Goal: Task Accomplishment & Management: Use online tool/utility

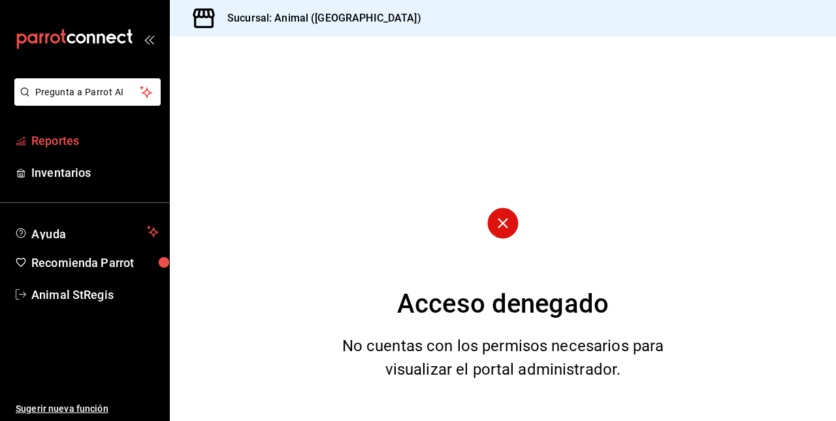
click at [64, 132] on span "Reportes" at bounding box center [94, 141] width 127 height 18
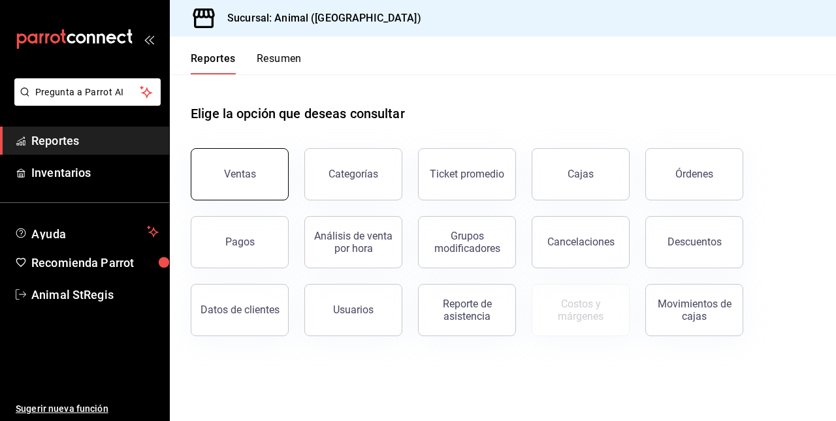
click at [256, 182] on button "Ventas" at bounding box center [240, 174] width 98 height 52
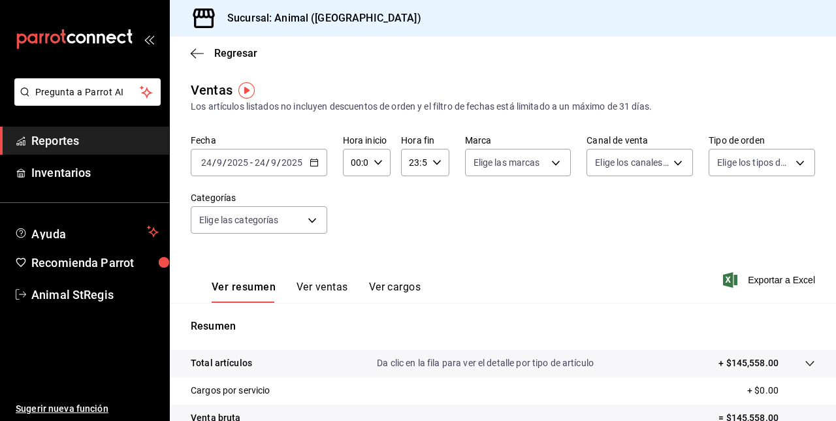
click at [250, 171] on div "2025-09-24 24 / 9 / 2025 - 2025-09-24 24 / 9 / 2025" at bounding box center [259, 162] width 137 height 27
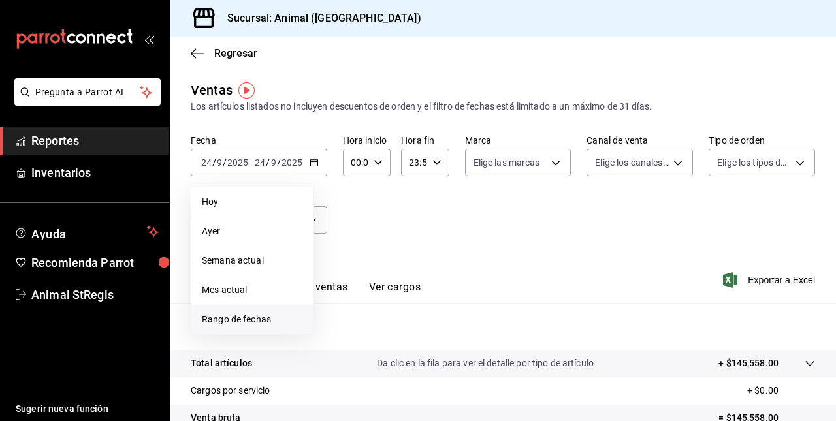
click at [242, 321] on span "Rango de fechas" at bounding box center [252, 320] width 101 height 14
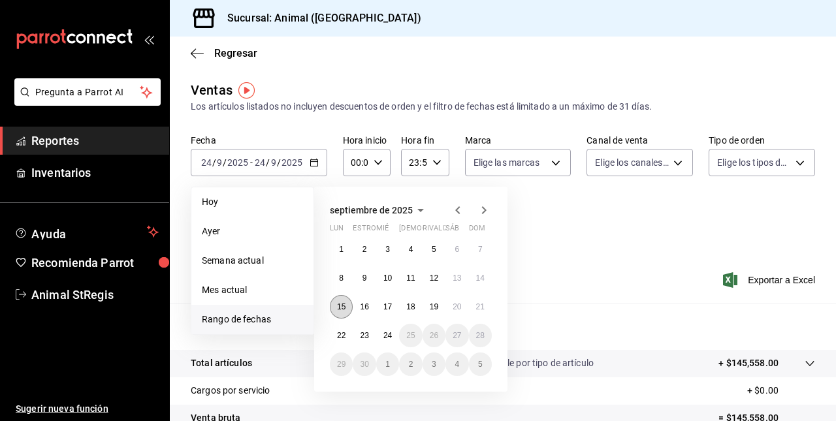
click at [342, 306] on abbr "15" at bounding box center [341, 306] width 8 height 9
click at [481, 304] on abbr "21" at bounding box center [480, 306] width 8 height 9
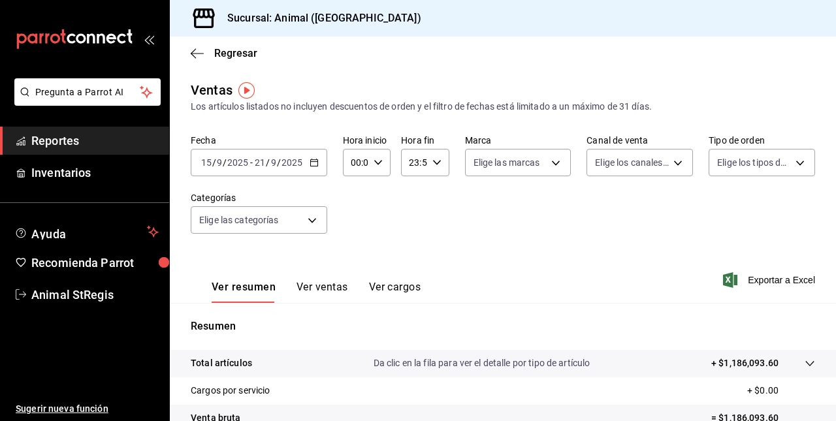
click at [246, 169] on div "2025-09-15 15 / 9 / 2025 - 2025-09-21 21 / 9 / 2025" at bounding box center [259, 162] width 137 height 27
click at [592, 232] on div "Fecha 2025-09-15 15 / 9 / 2025 - 2025-09-21 21 / 9 / 2025 Hora inicio 00:00 Hor…" at bounding box center [503, 192] width 624 height 115
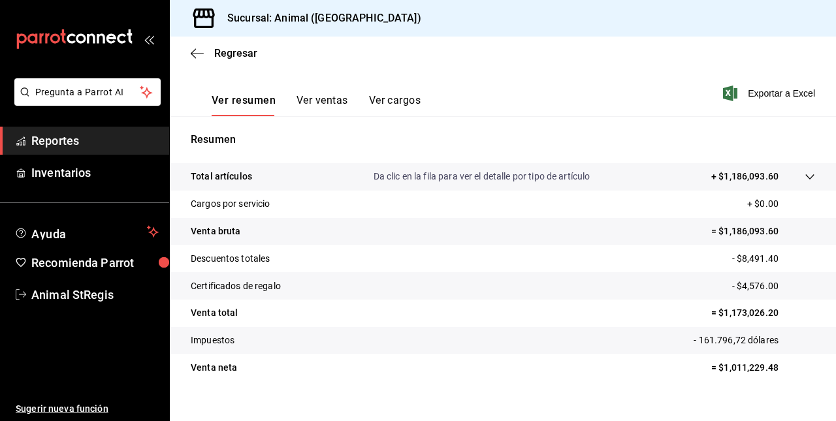
scroll to position [188, 0]
click at [24, 295] on icon "carpetas de buzones" at bounding box center [21, 294] width 10 height 10
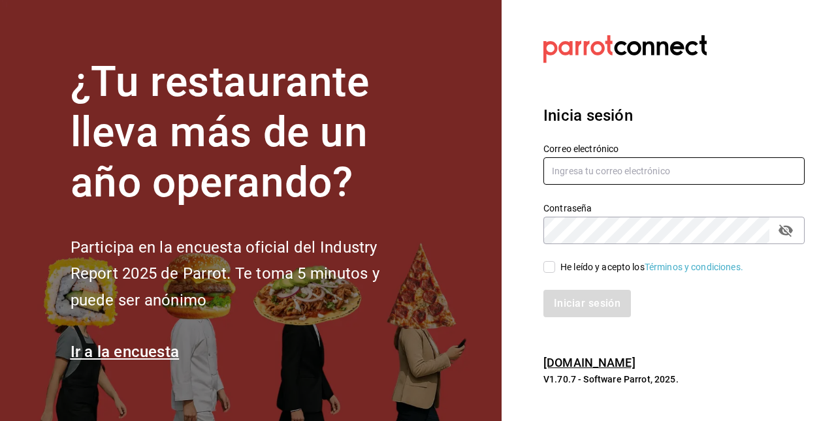
type input "animal.stregis@grupocosteno.com"
click at [550, 265] on input "He leído y acepto los Términos y condiciones." at bounding box center [549, 267] width 12 height 12
checkbox input "true"
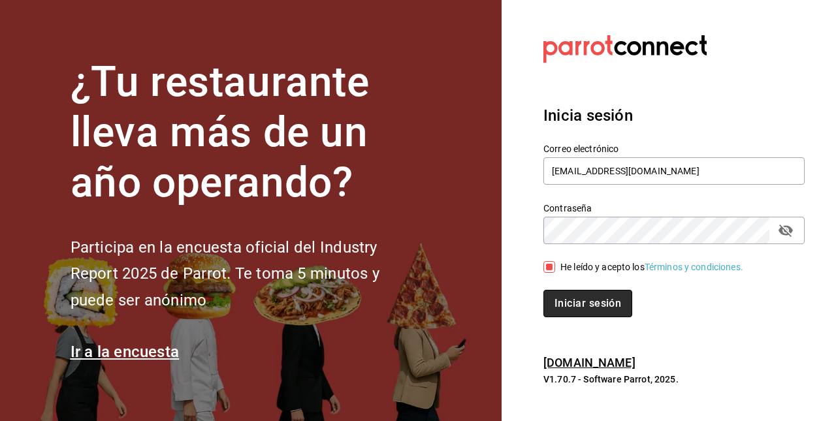
click at [575, 295] on button "Iniciar sesión" at bounding box center [587, 303] width 89 height 27
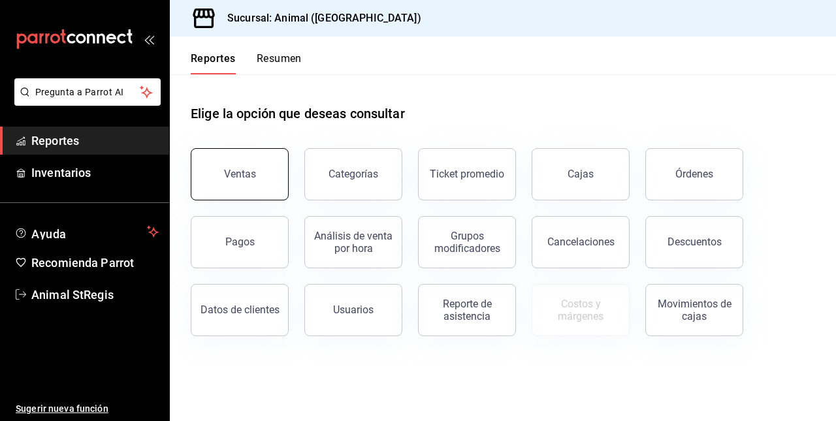
click at [256, 177] on button "Ventas" at bounding box center [240, 174] width 98 height 52
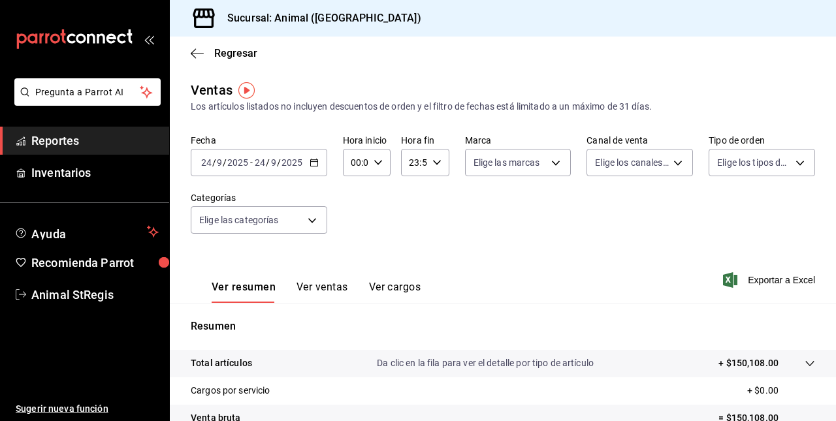
click at [255, 173] on div "2025-09-24 24 / 9 / 2025 - 2025-09-24 24 / 9 / 2025" at bounding box center [259, 162] width 137 height 27
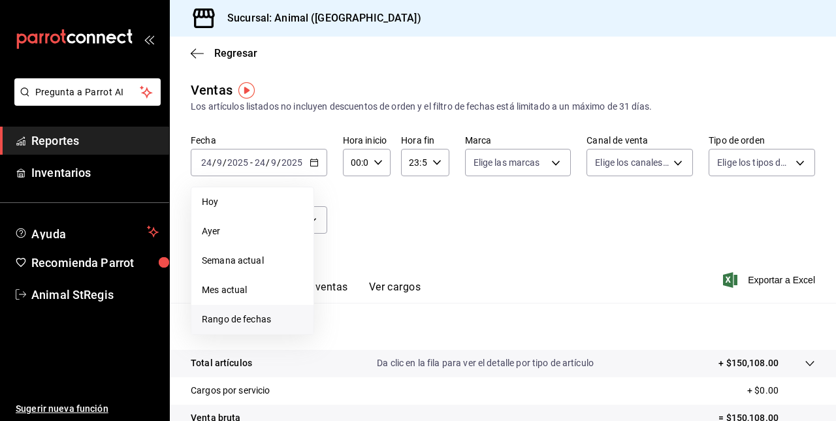
click at [228, 324] on span "Rango de fechas" at bounding box center [252, 320] width 101 height 14
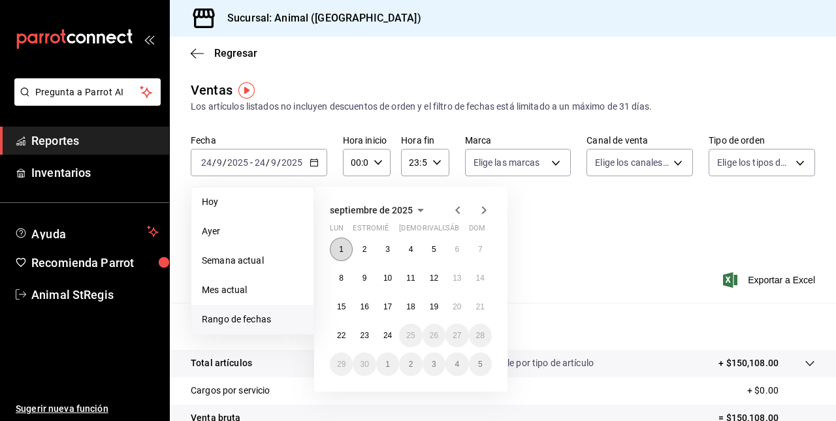
click at [342, 253] on button "1" at bounding box center [341, 250] width 23 height 24
click at [391, 332] on abbr "24" at bounding box center [387, 335] width 8 height 9
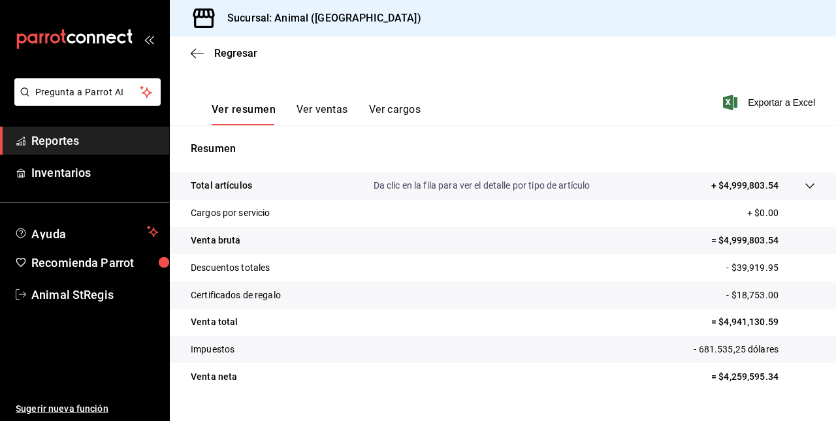
scroll to position [188, 0]
